Goal: Navigation & Orientation: Find specific page/section

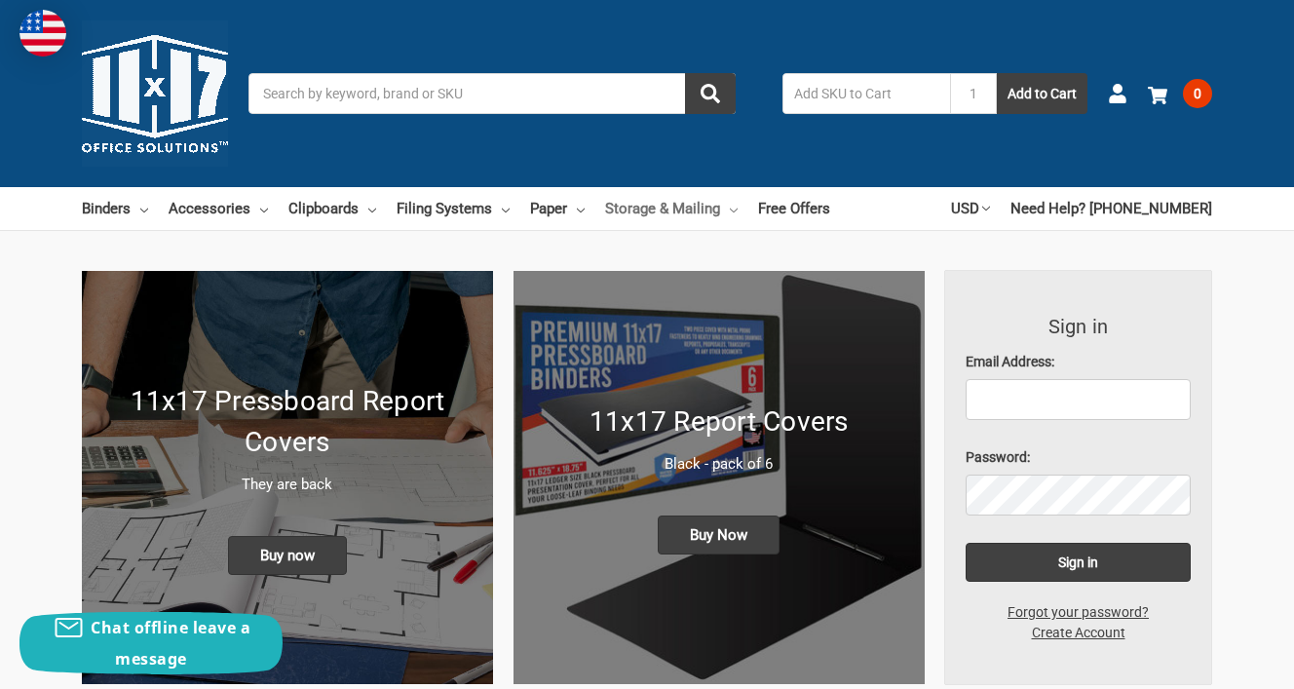
click at [621, 205] on link "Storage & Mailing" at bounding box center [671, 208] width 133 height 43
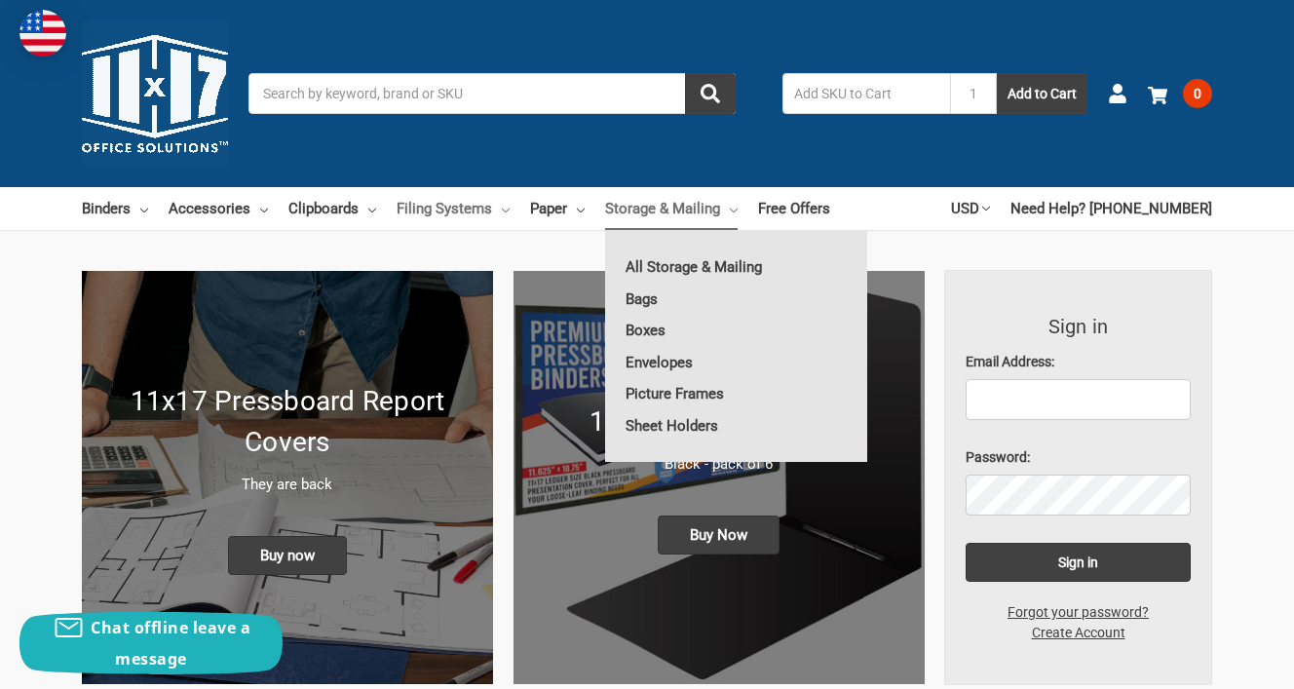
click at [431, 211] on link "Filing Systems" at bounding box center [453, 208] width 113 height 43
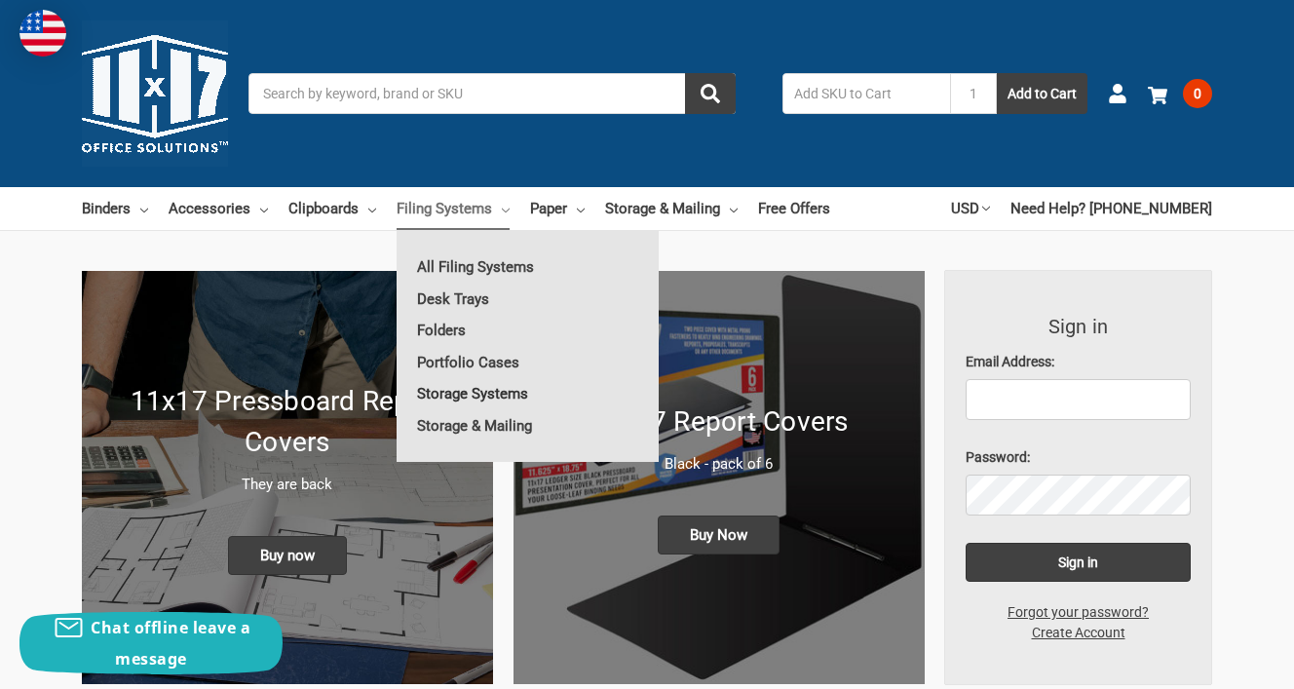
click at [430, 392] on link "Storage Systems" at bounding box center [528, 393] width 262 height 31
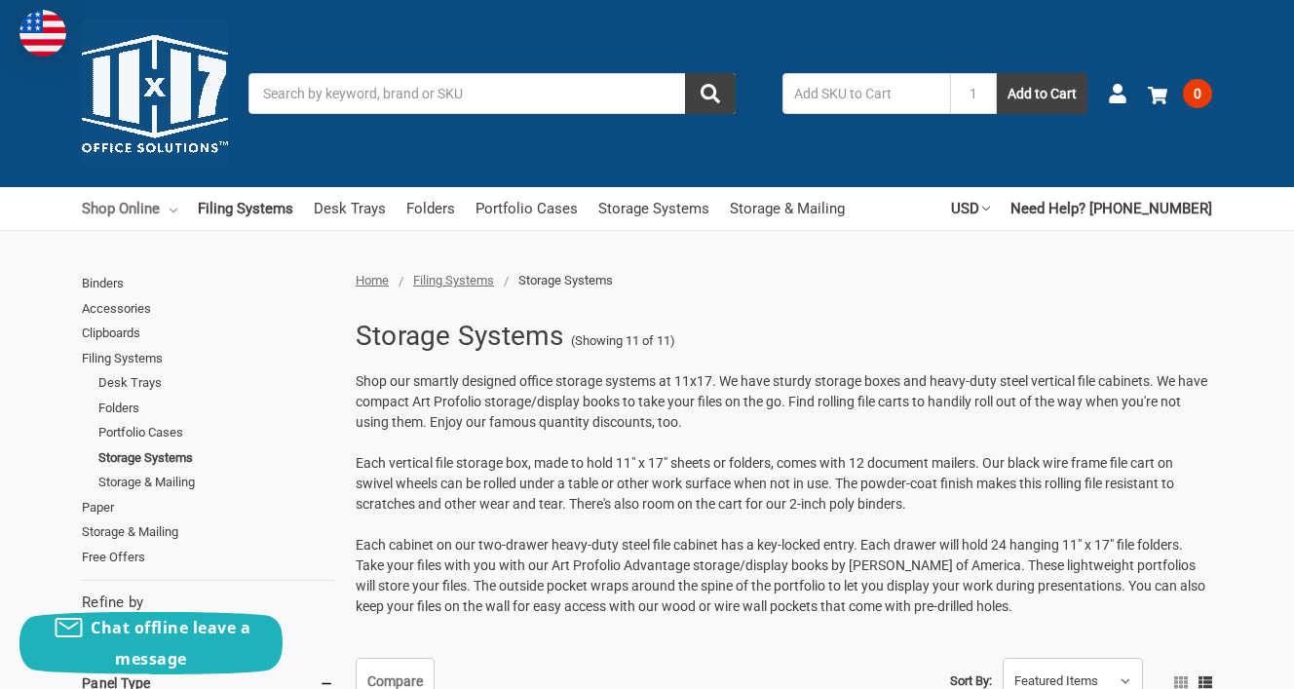
click at [129, 211] on link "Shop Online" at bounding box center [130, 208] width 96 height 43
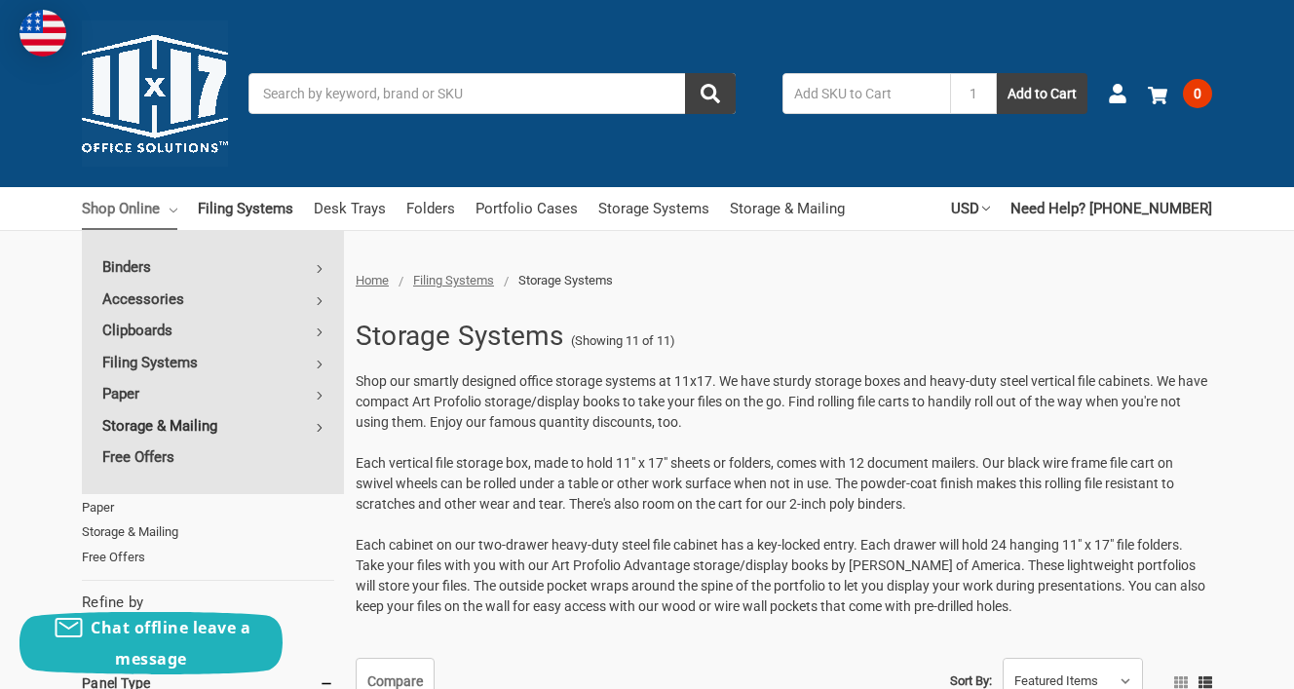
click at [143, 424] on link "Storage & Mailing" at bounding box center [213, 425] width 262 height 31
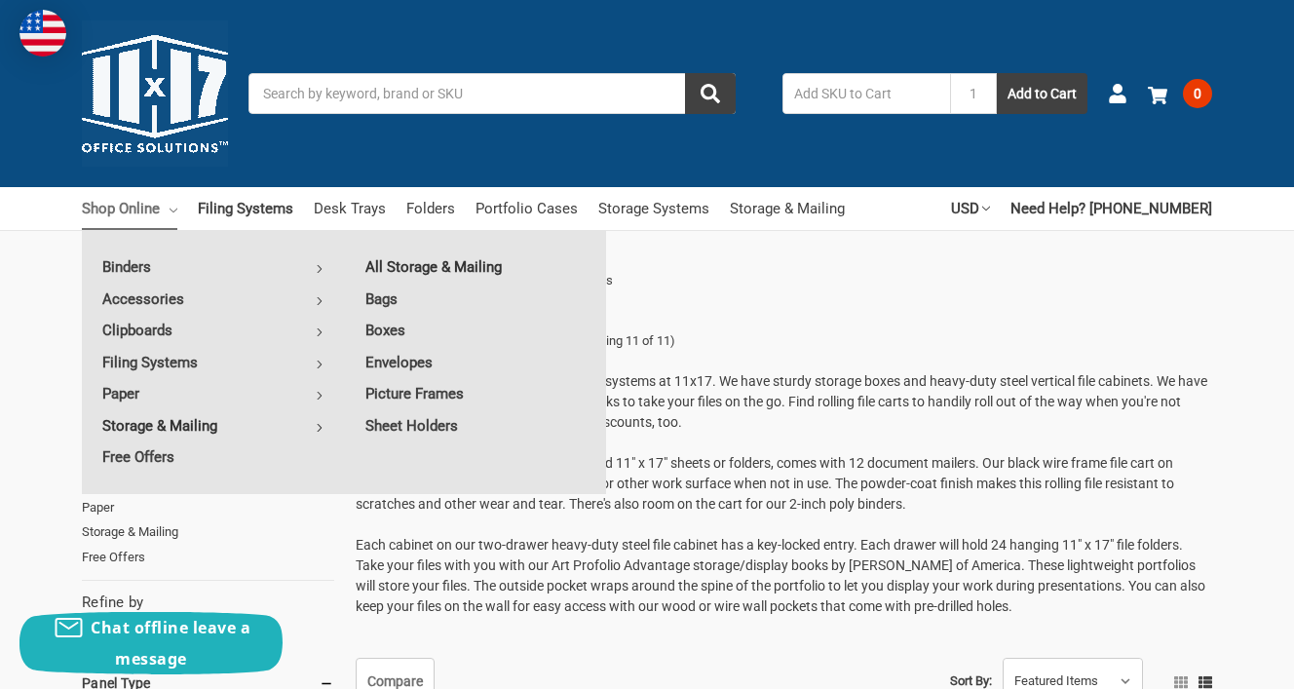
click at [409, 261] on link "All Storage & Mailing" at bounding box center [475, 266] width 261 height 31
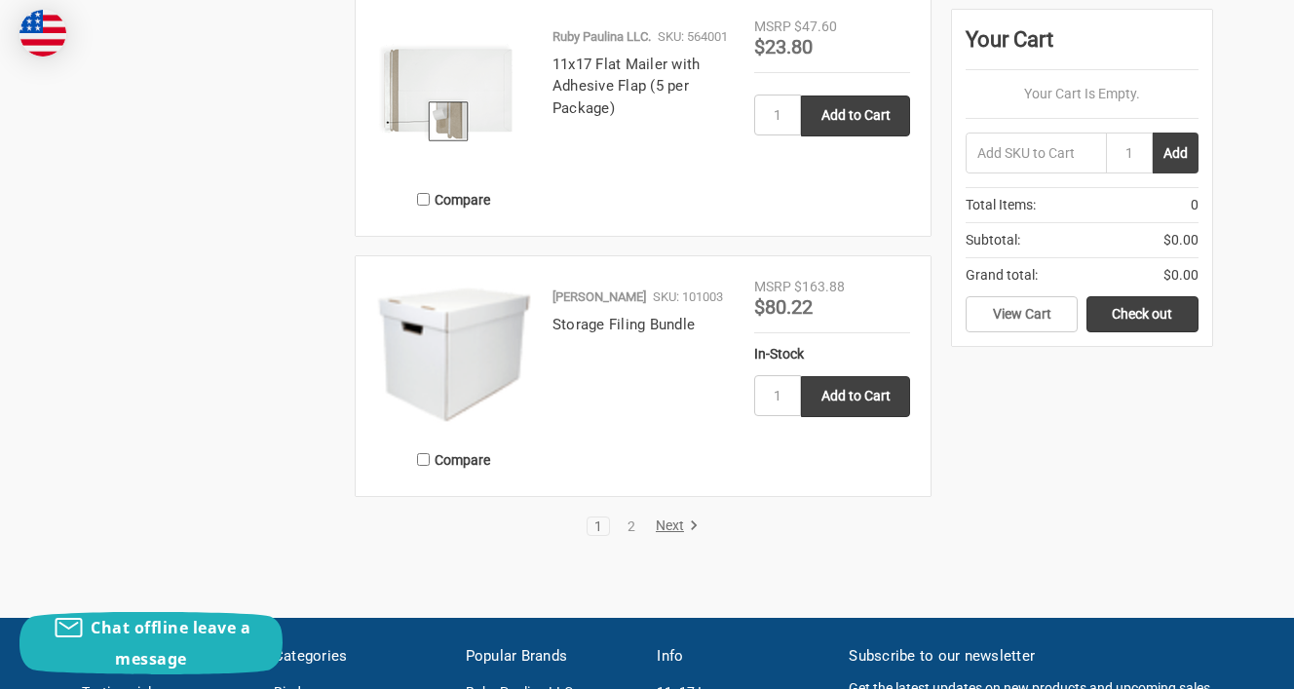
scroll to position [3850, 0]
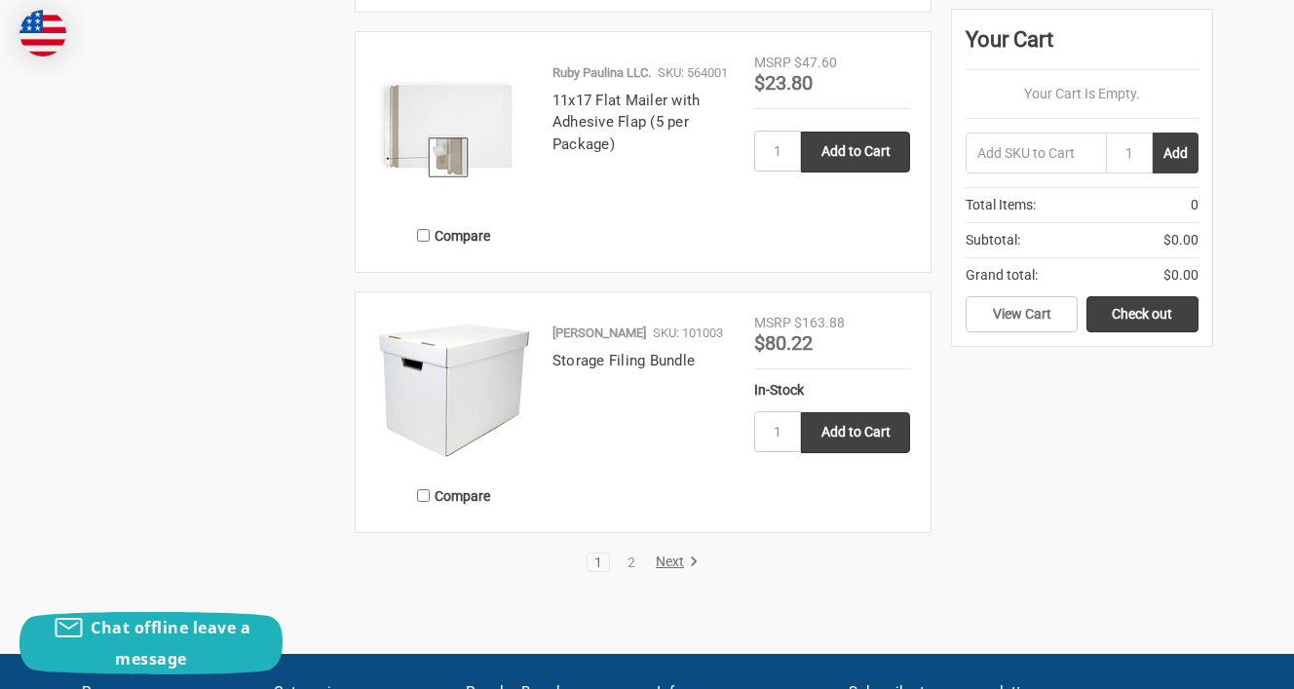
click at [672, 566] on link "Next" at bounding box center [674, 563] width 50 height 18
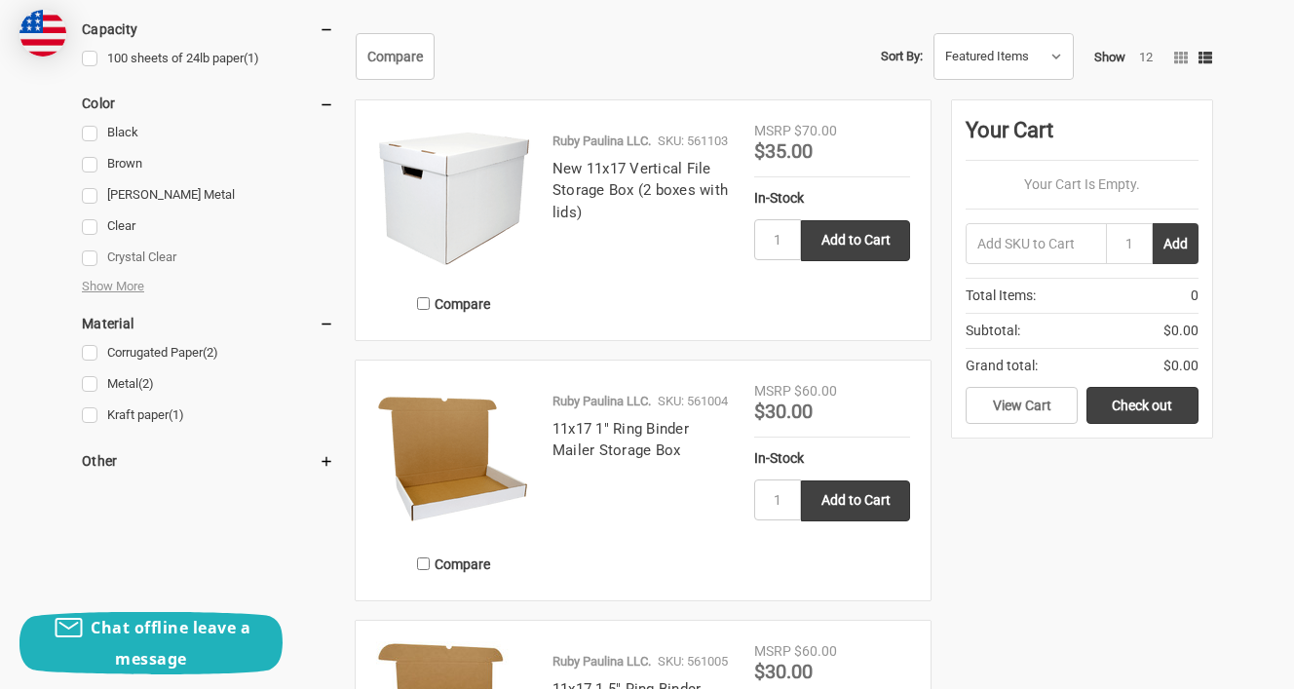
scroll to position [780, 0]
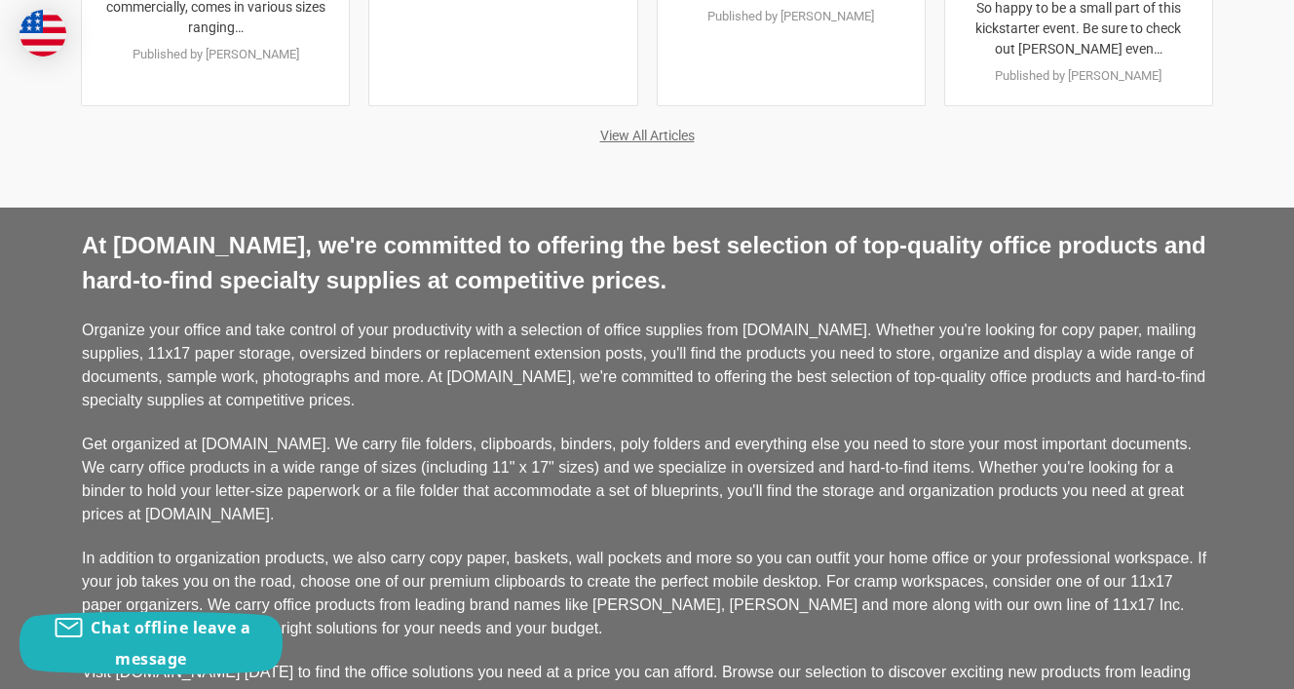
scroll to position [4215, 0]
